Goal: Information Seeking & Learning: Learn about a topic

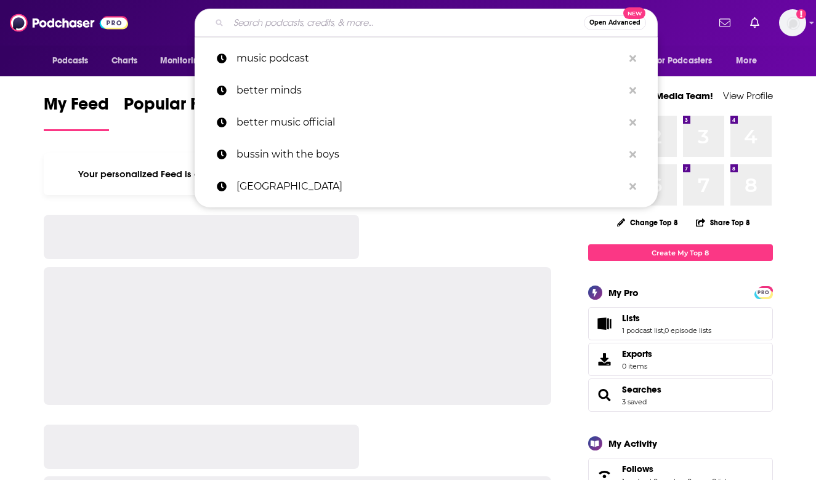
click at [461, 25] on input "Search podcasts, credits, & more..." at bounding box center [406, 23] width 355 height 20
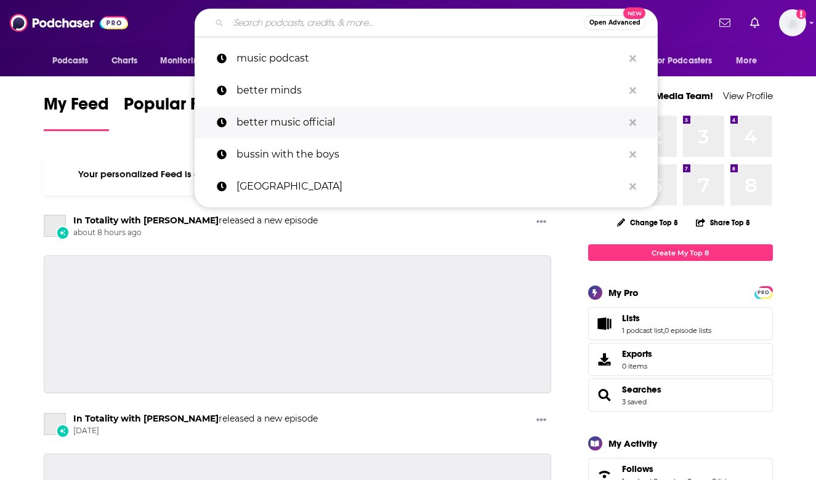
type input "t"
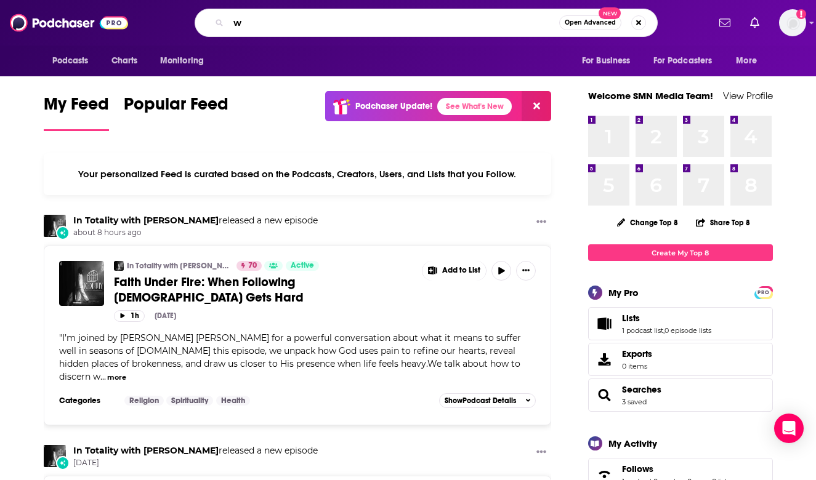
type input "w"
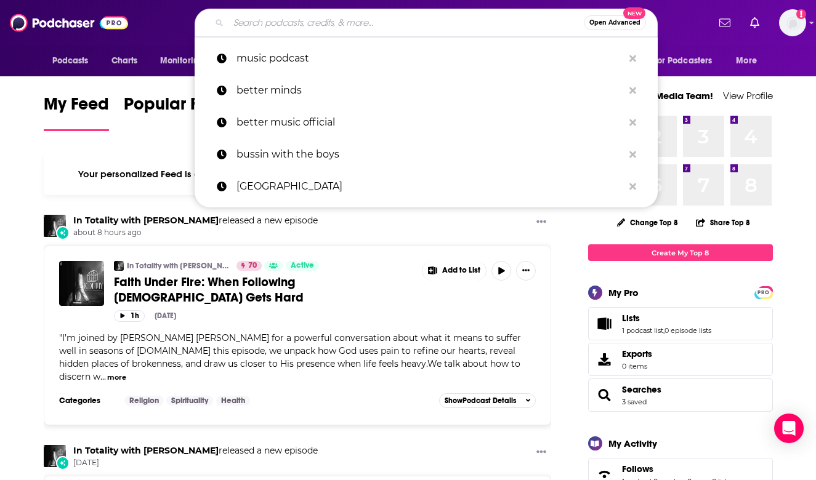
type input "w"
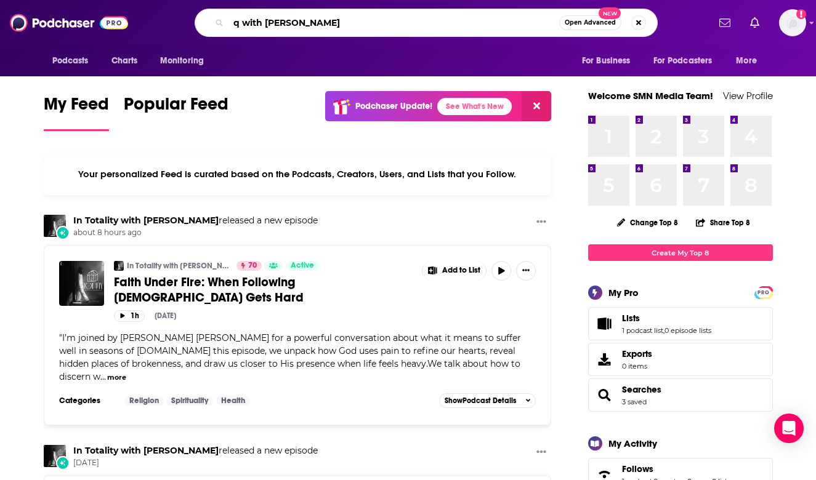
type input "q with [PERSON_NAME]"
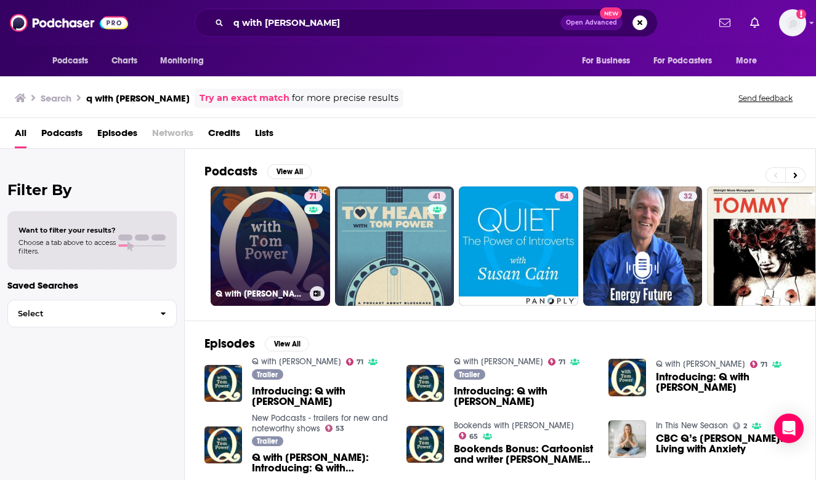
click at [291, 236] on link "71 Q with [PERSON_NAME]" at bounding box center [270, 246] width 119 height 119
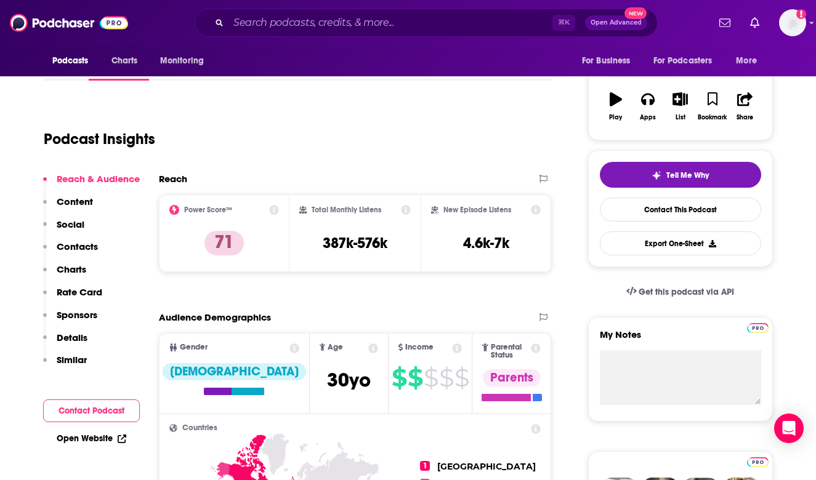
scroll to position [206, 0]
